Goal: Information Seeking & Learning: Find specific fact

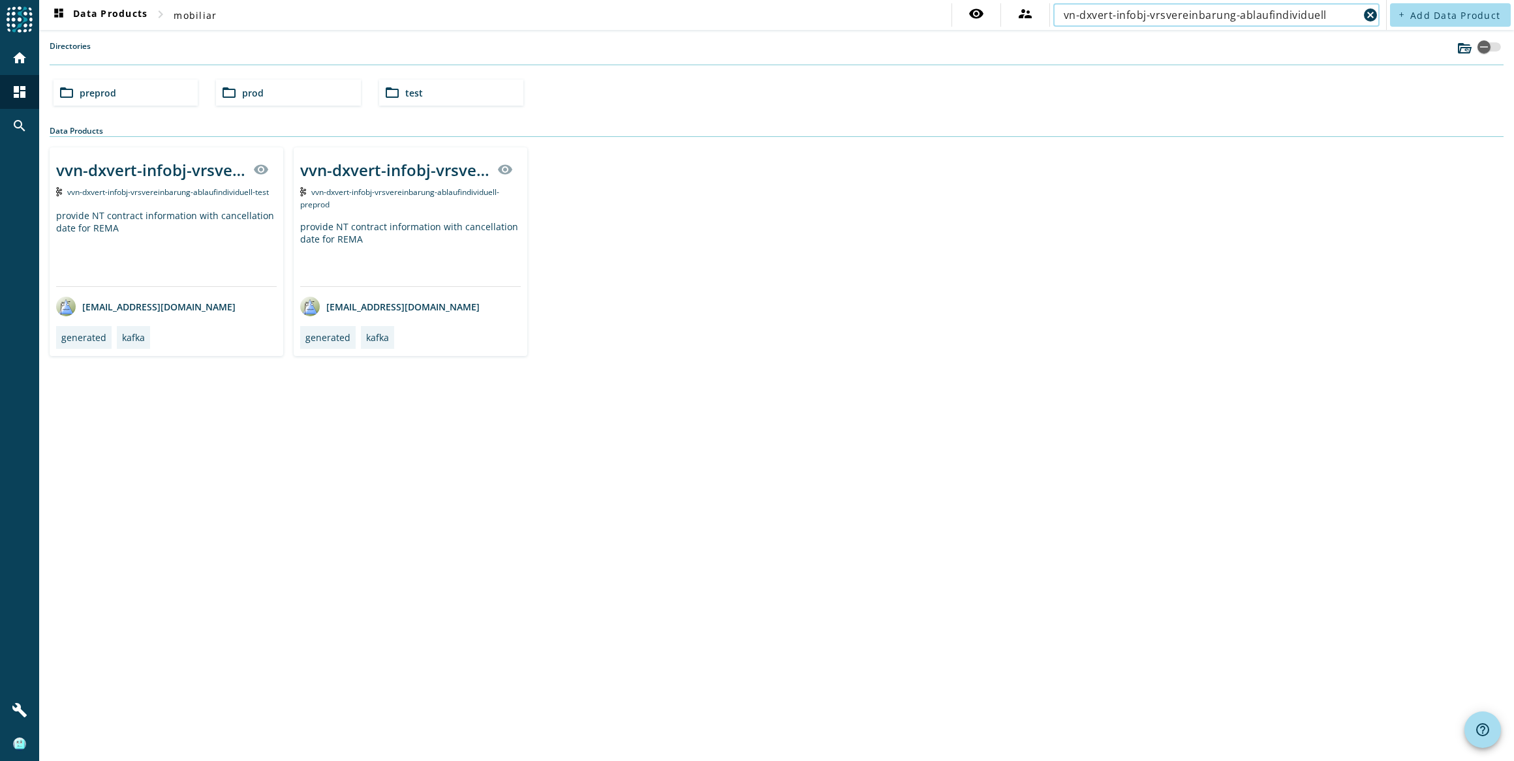
type input "vn-dxvert-infobj-vrsvereinbarung-ablaufindividuell"
click at [206, 168] on div "vvn-dxvert-infobj-vrsvereinbarung-ablaufindividuell" at bounding box center [150, 170] width 189 height 22
click at [382, 236] on div "provide NT contract information with cancellation date for REMA" at bounding box center [410, 254] width 221 height 66
